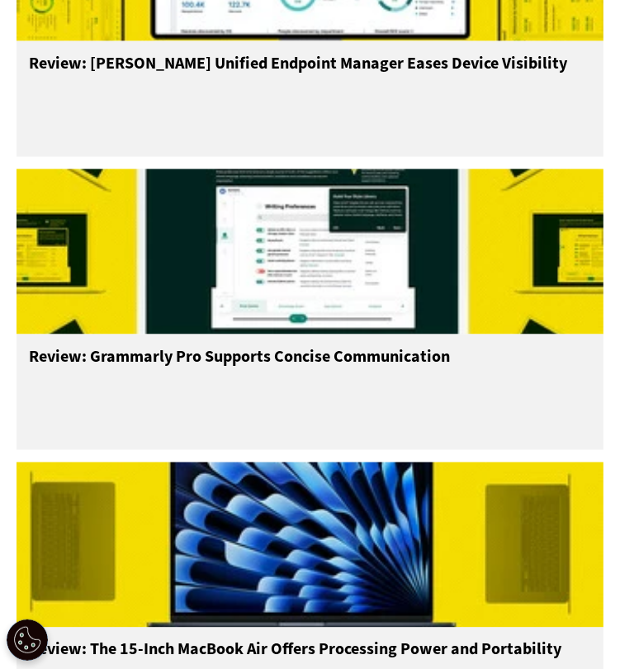
scroll to position [1157, 0]
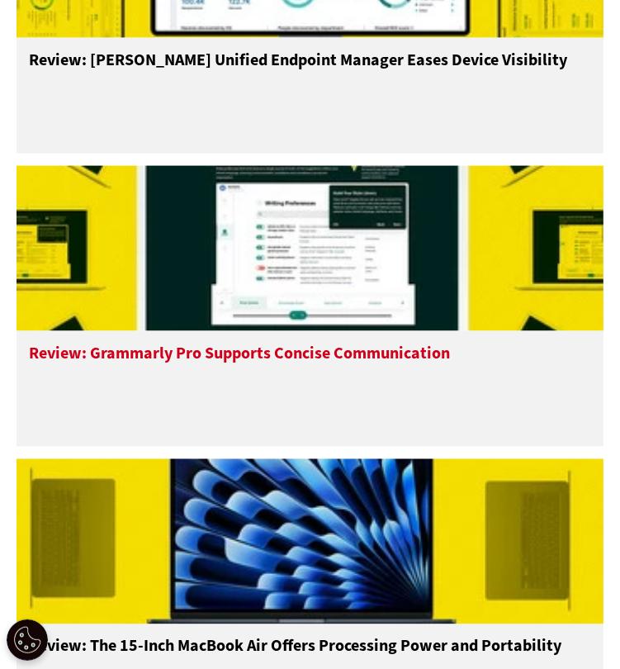
click at [251, 305] on img at bounding box center [310, 248] width 587 height 165
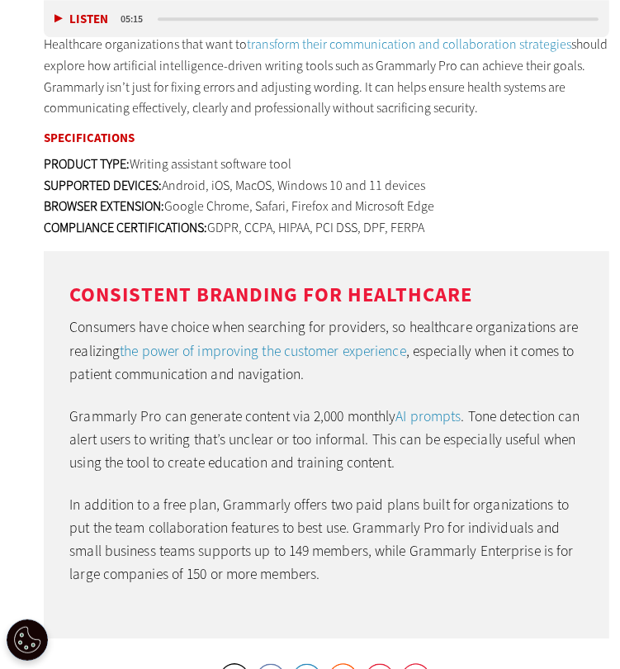
scroll to position [2584, 0]
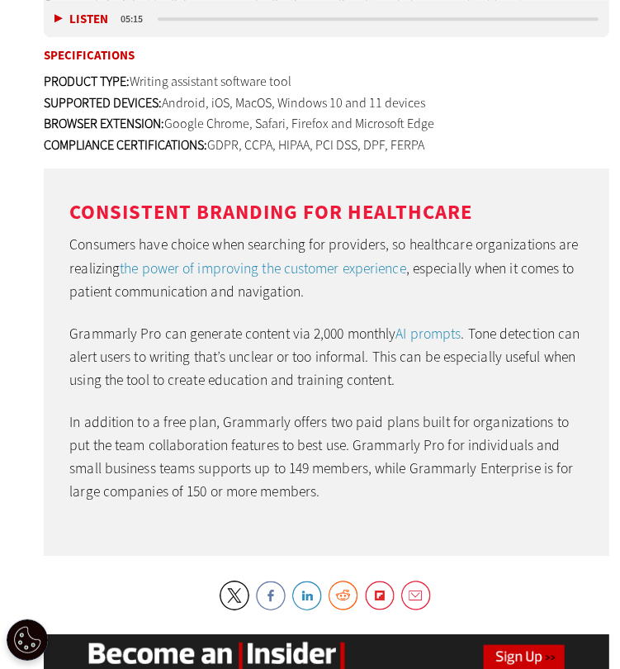
drag, startPoint x: 283, startPoint y: 335, endPoint x: 194, endPoint y: 296, distance: 97.3
click at [194, 296] on p "Consumers have choice when searching for providers, so healthcare organizations…" at bounding box center [326, 267] width 514 height 69
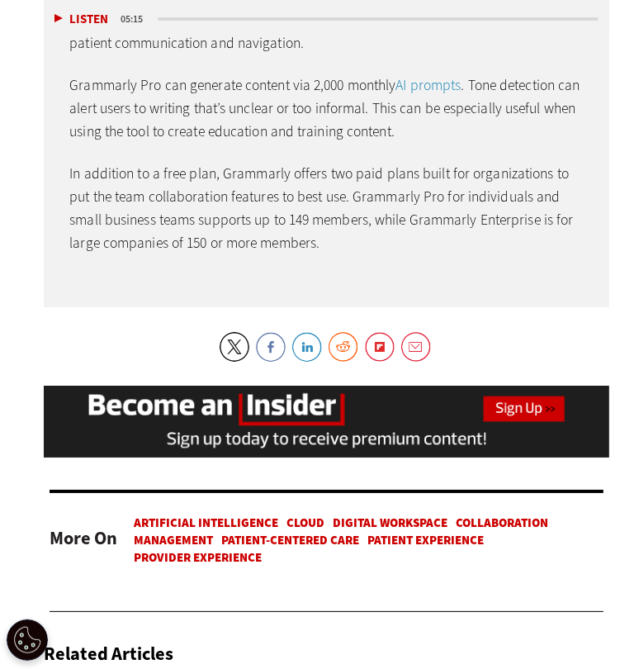
scroll to position [2915, 0]
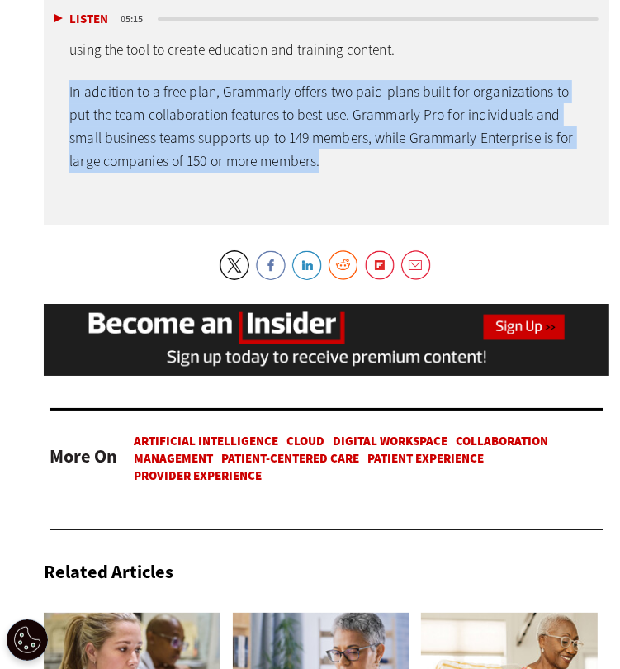
drag, startPoint x: 67, startPoint y: 85, endPoint x: 330, endPoint y: 157, distance: 272.4
click at [330, 157] on div "Consistent Branding for Healthcare Consumers have choice when searching for pro…" at bounding box center [326, 31] width 565 height 387
copy p "In addition to a free plan, Grammarly offers two paid plans built for organizat…"
